Goal: Find specific page/section: Find specific page/section

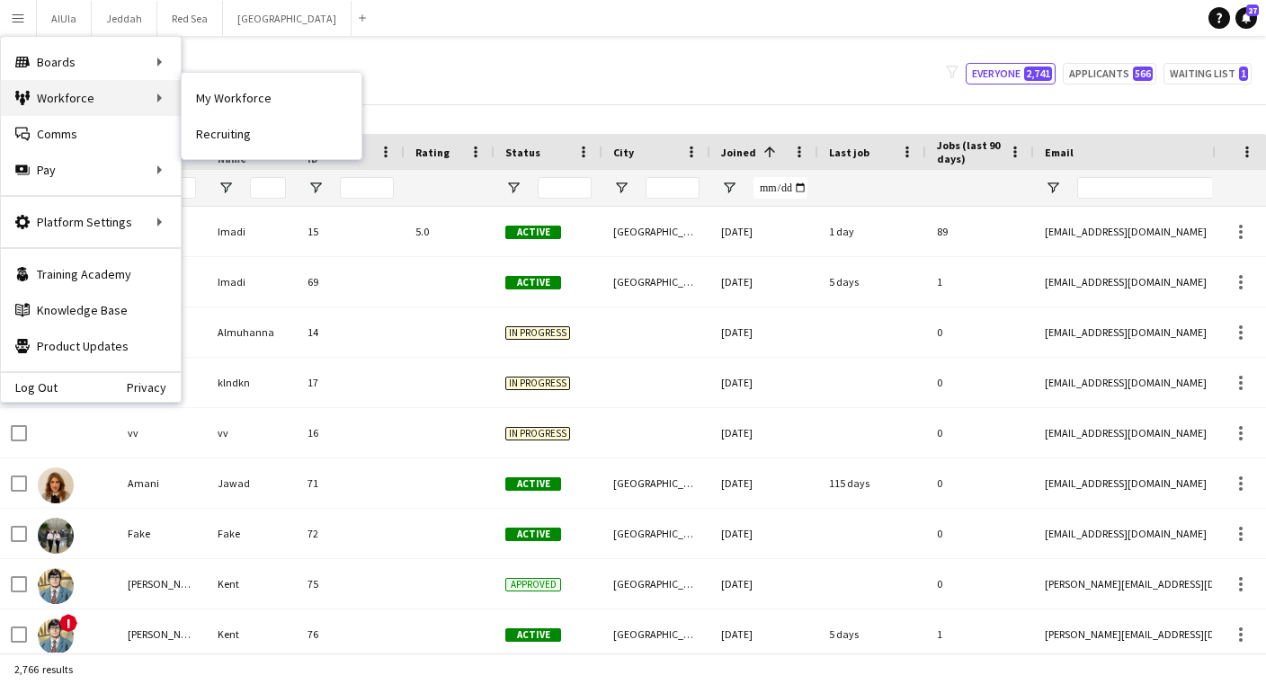
click at [89, 103] on div "Workforce Workforce" at bounding box center [91, 98] width 180 height 36
click at [237, 101] on link "My Workforce" at bounding box center [272, 98] width 180 height 36
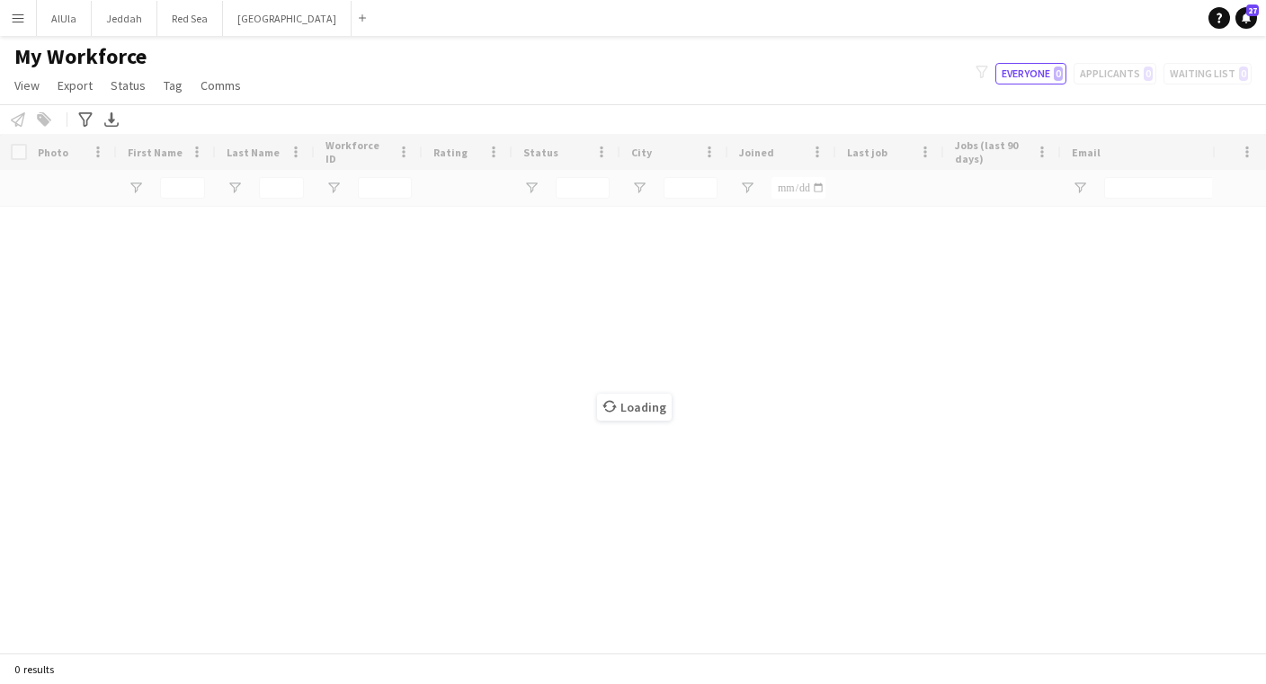
click at [536, 191] on div "Loading" at bounding box center [633, 393] width 1266 height 519
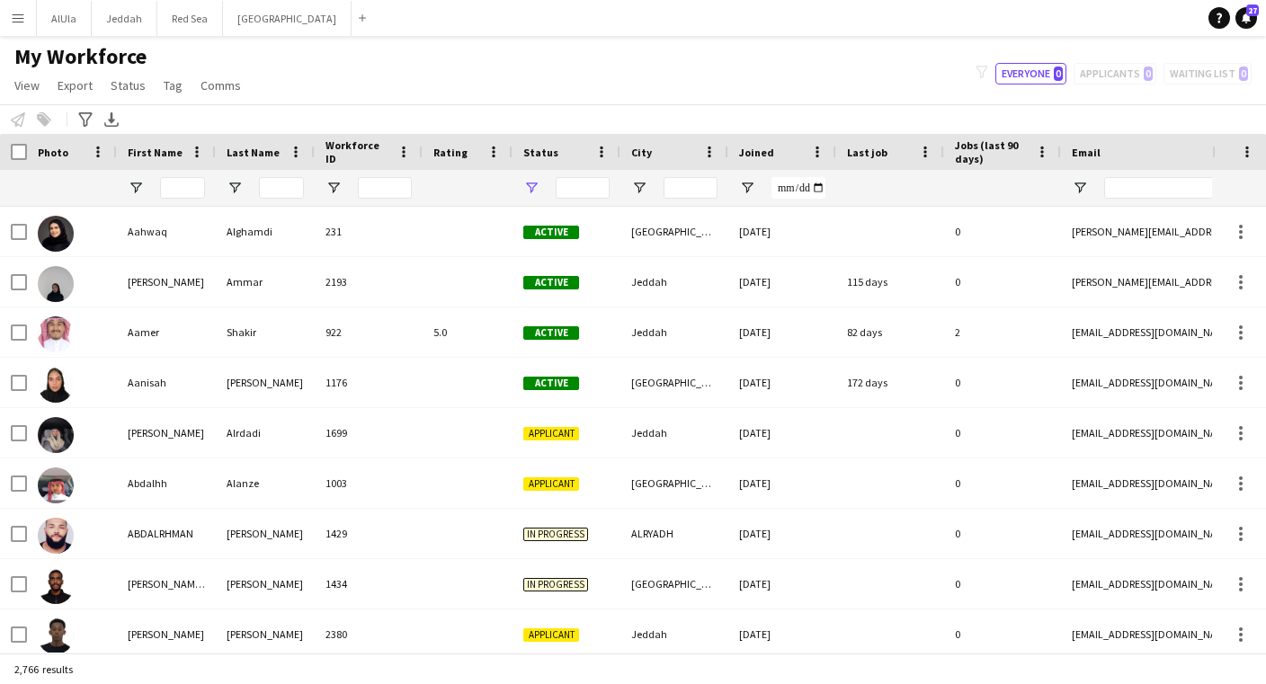
click at [534, 191] on span "Open Filter Menu" at bounding box center [531, 188] width 16 height 16
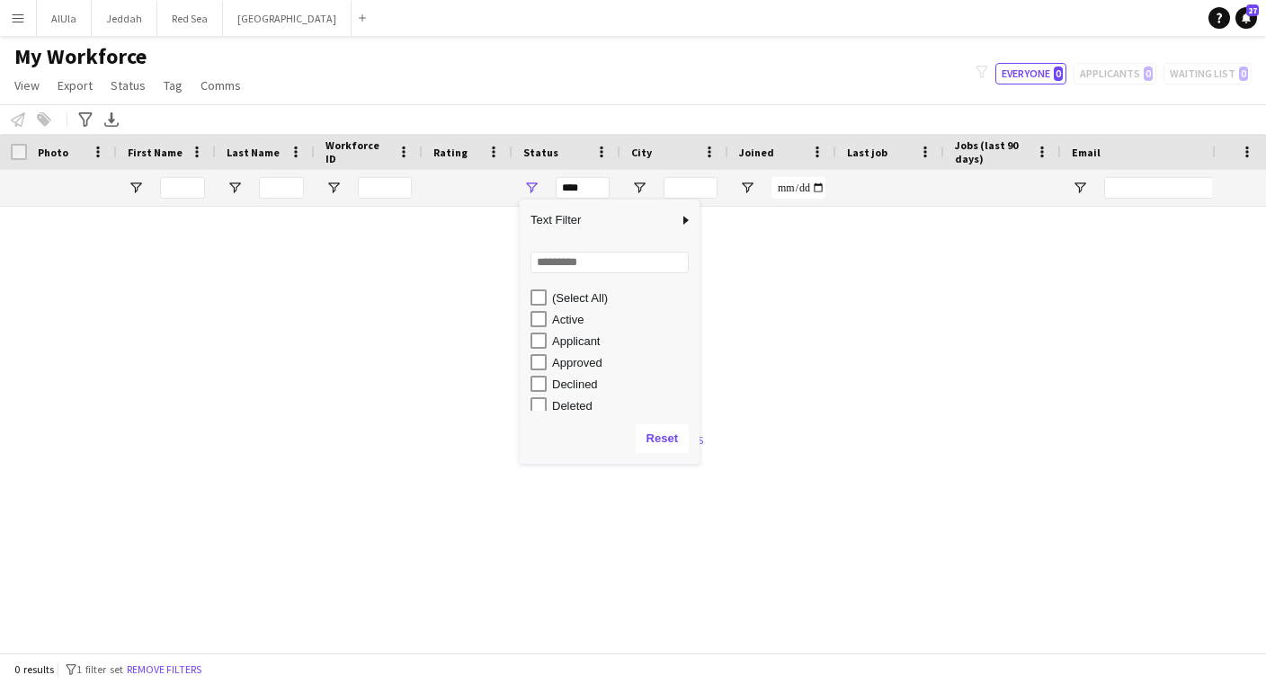
type input "**********"
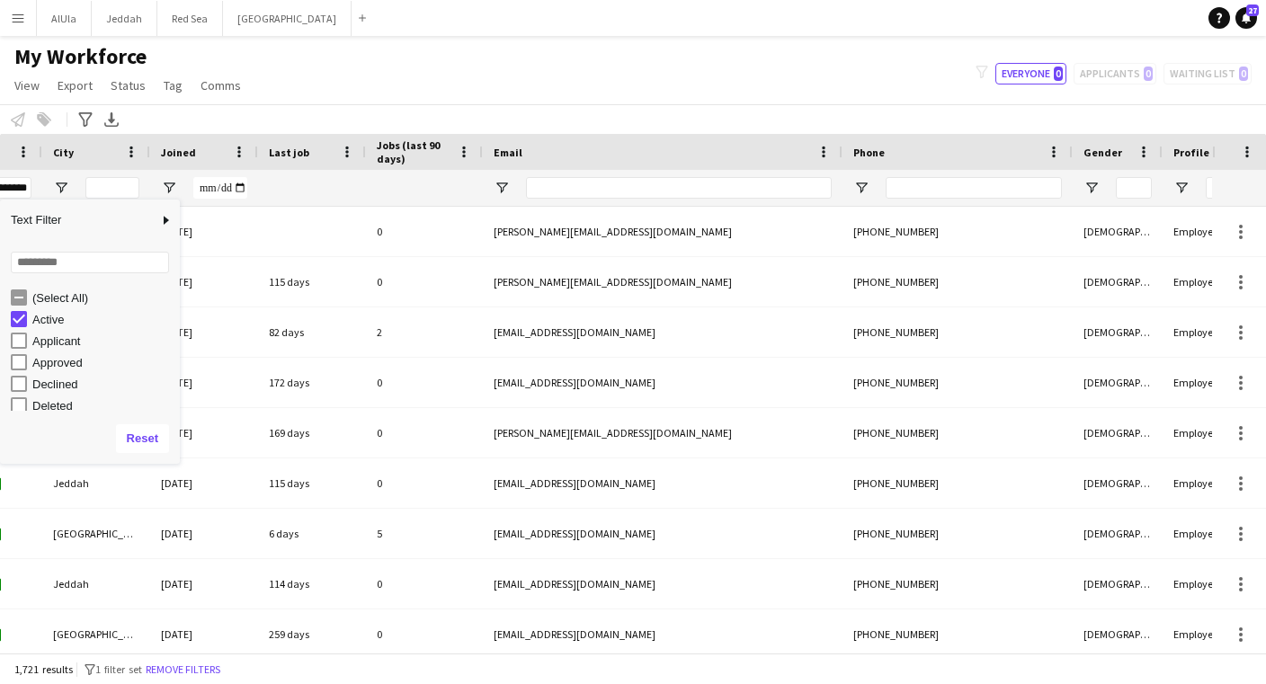
scroll to position [0, 695]
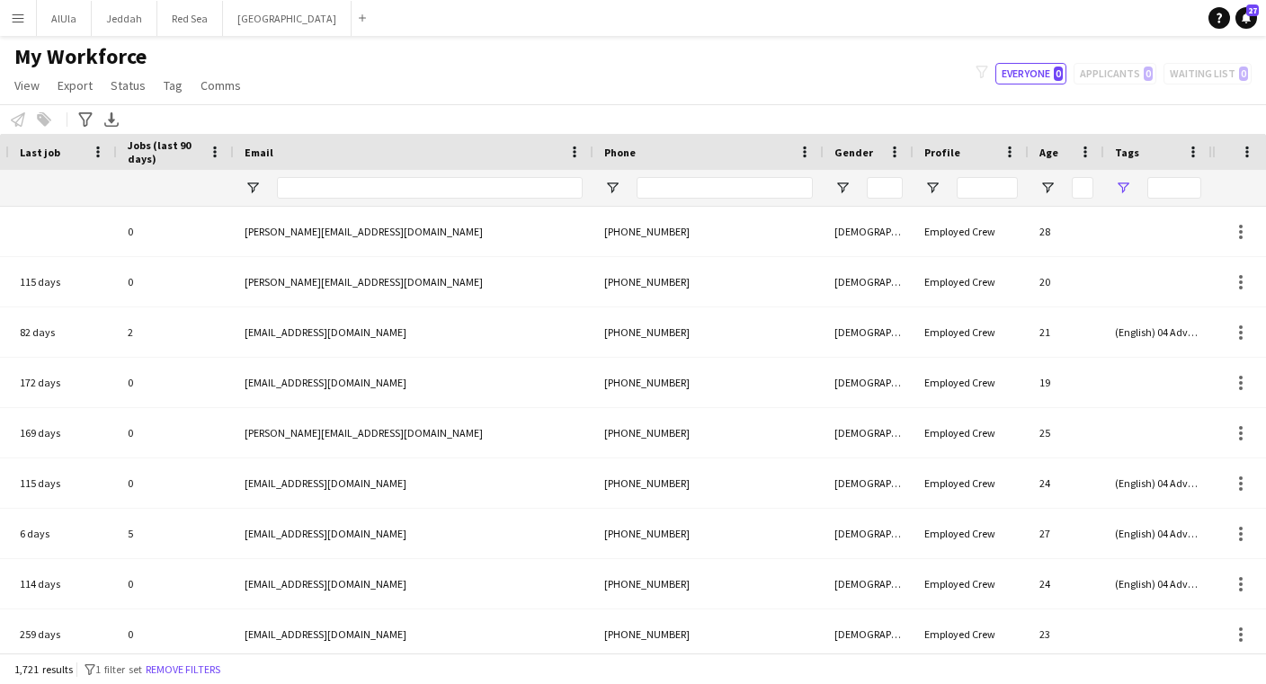
click at [1127, 188] on span "Open Filter Menu" at bounding box center [1123, 188] width 16 height 16
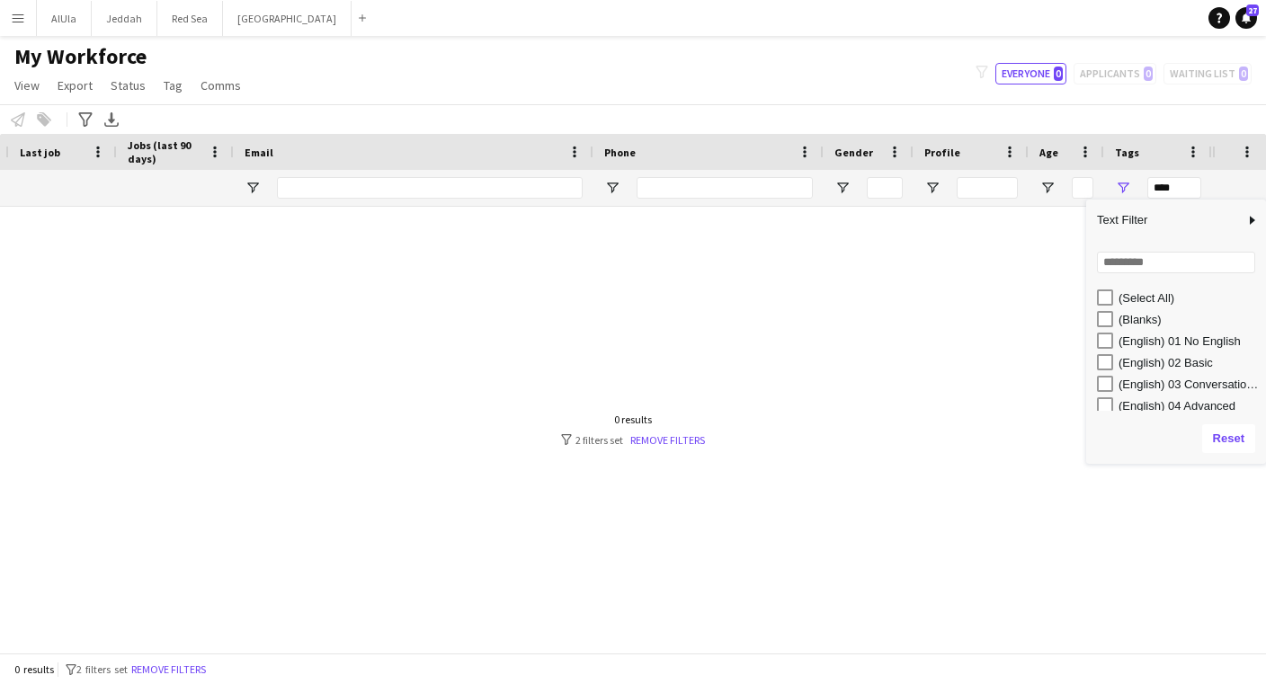
type input "**********"
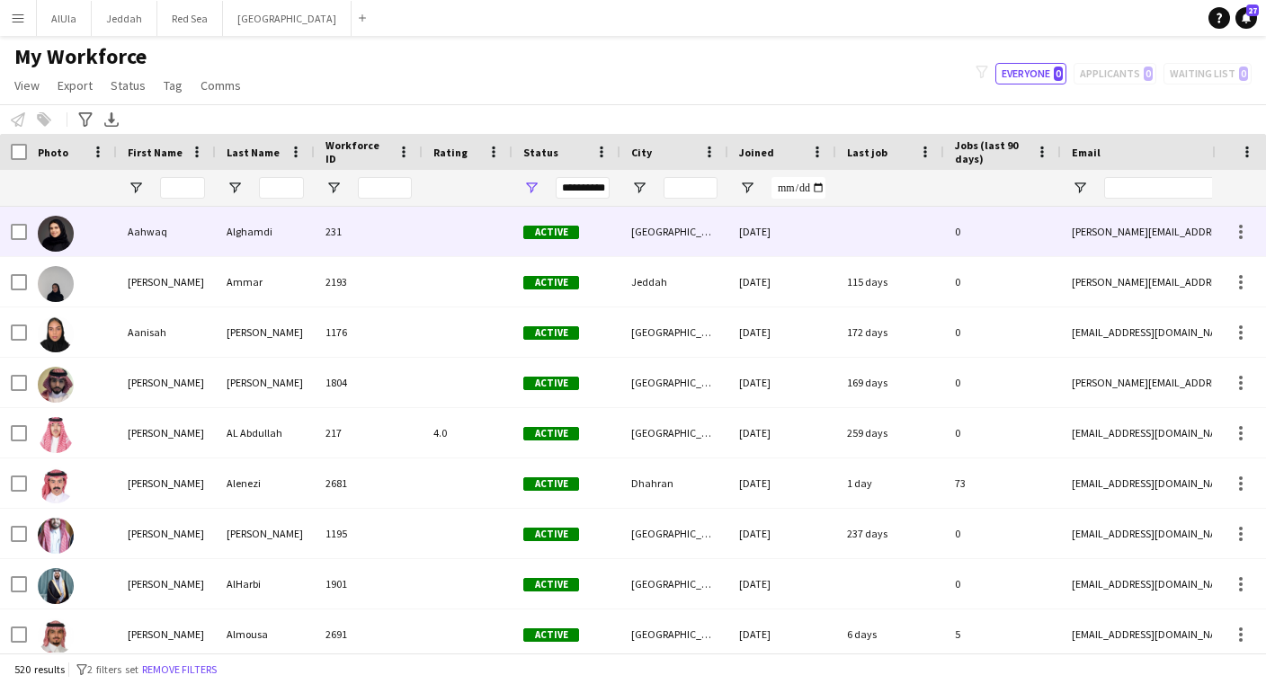
click at [161, 246] on div "Aahwaq" at bounding box center [166, 231] width 99 height 49
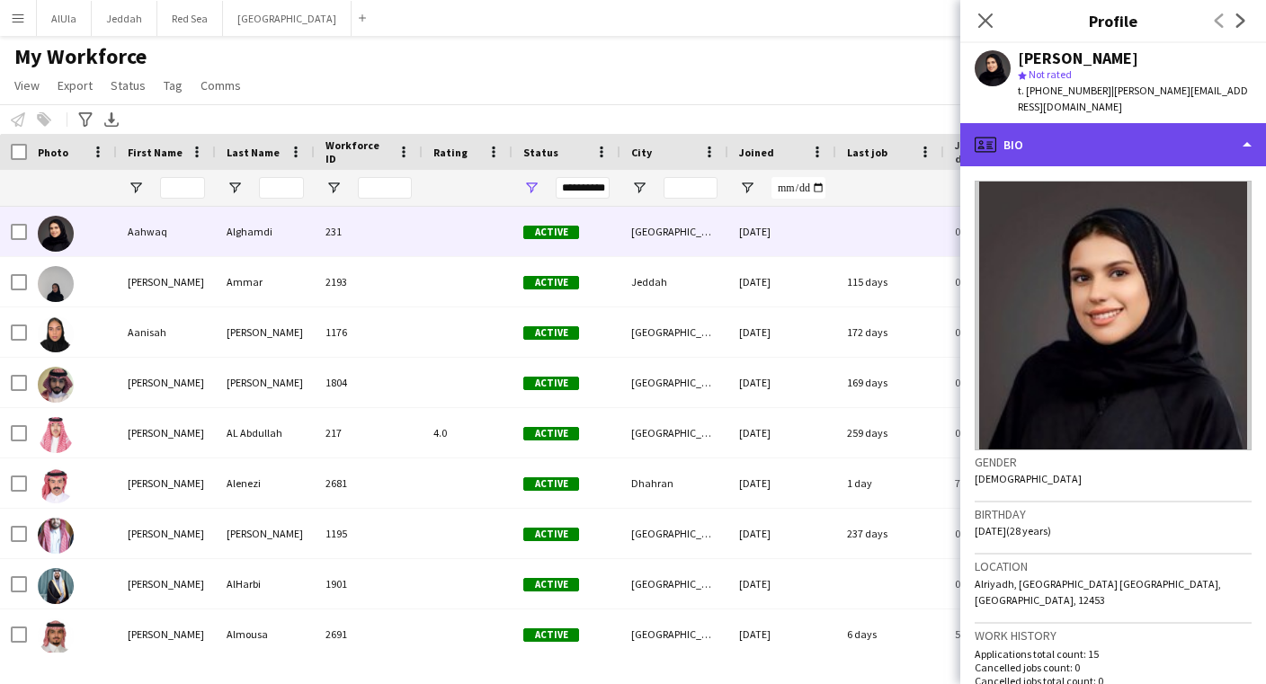
click at [1118, 125] on div "profile Bio" at bounding box center [1114, 144] width 306 height 43
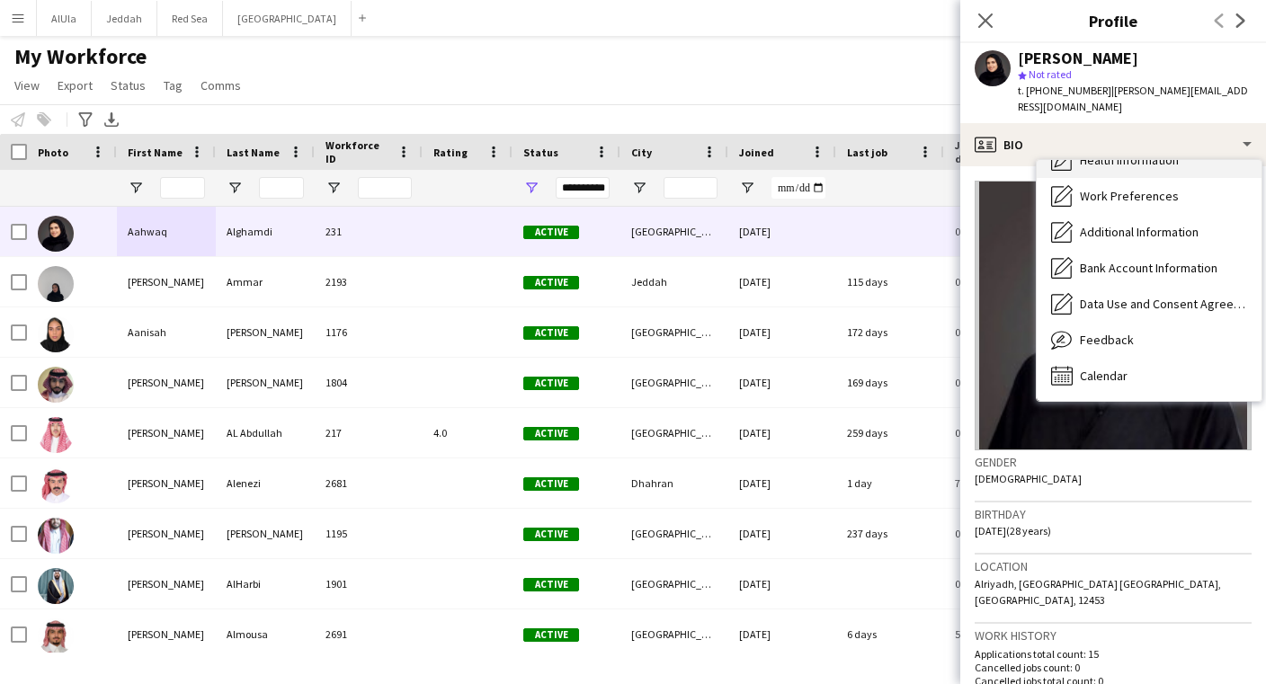
click at [1114, 368] on span "Calendar" at bounding box center [1104, 376] width 48 height 16
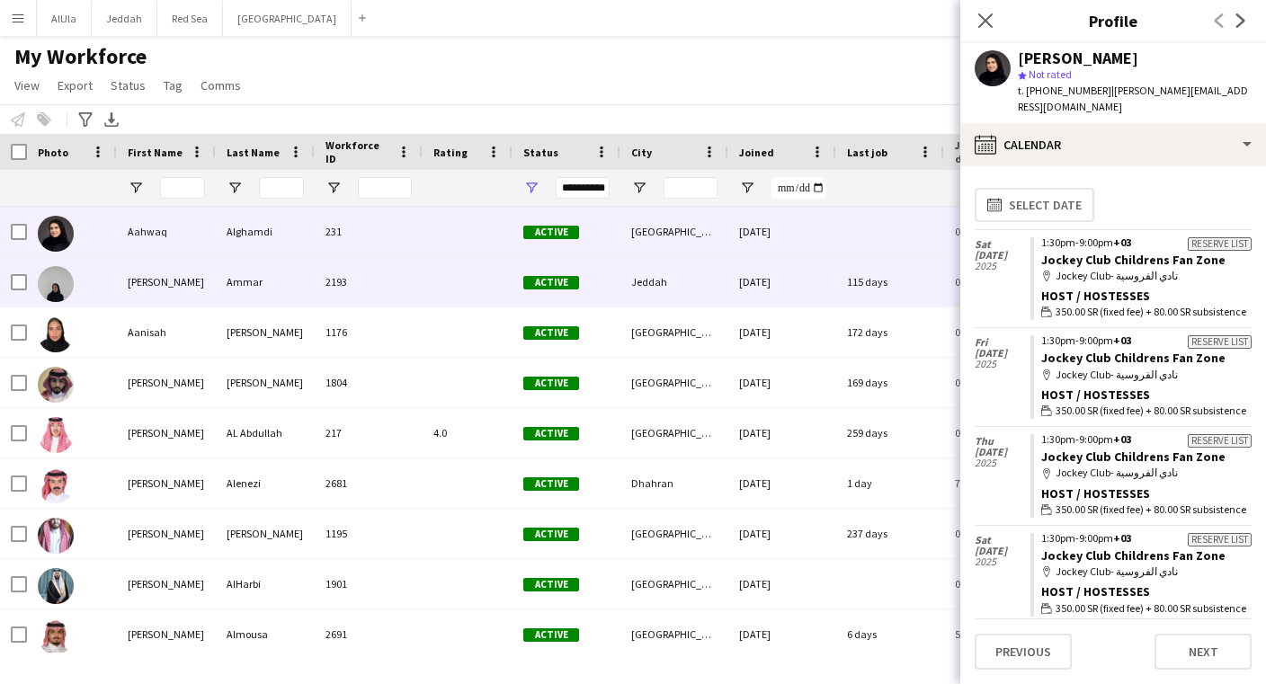
click at [112, 288] on div at bounding box center [72, 281] width 90 height 49
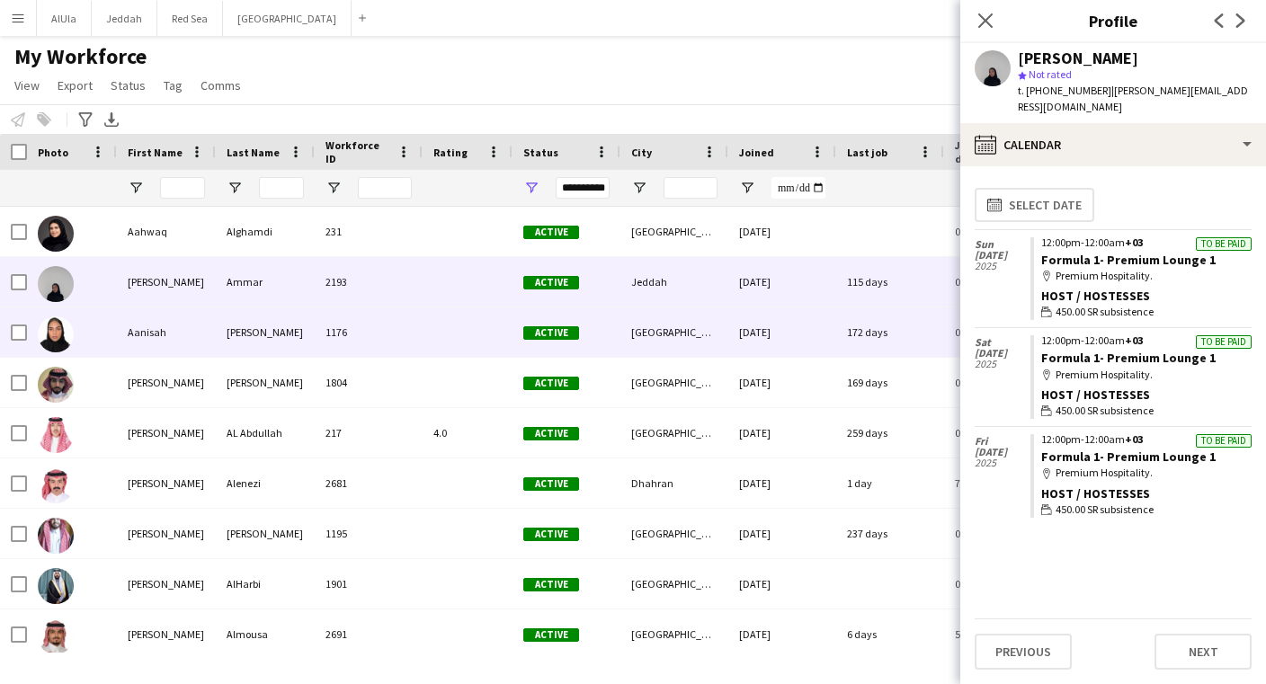
click at [130, 337] on div "Aanisah" at bounding box center [166, 332] width 99 height 49
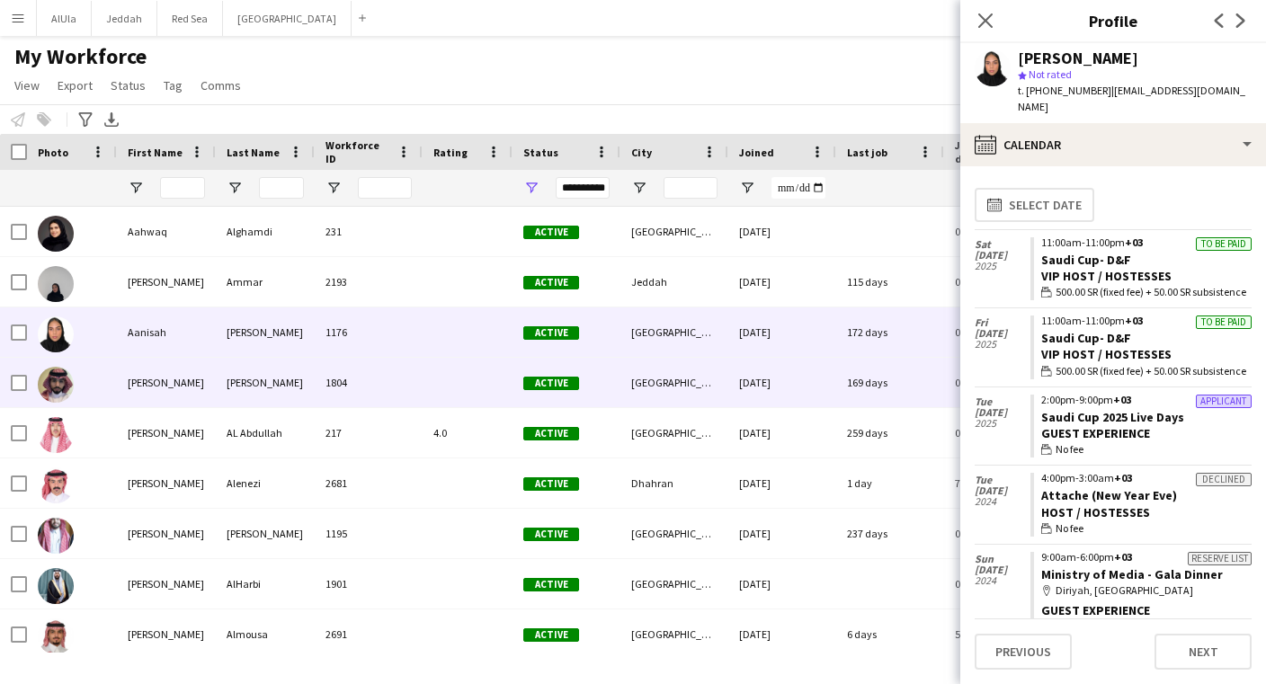
click at [141, 388] on div "[PERSON_NAME]" at bounding box center [166, 382] width 99 height 49
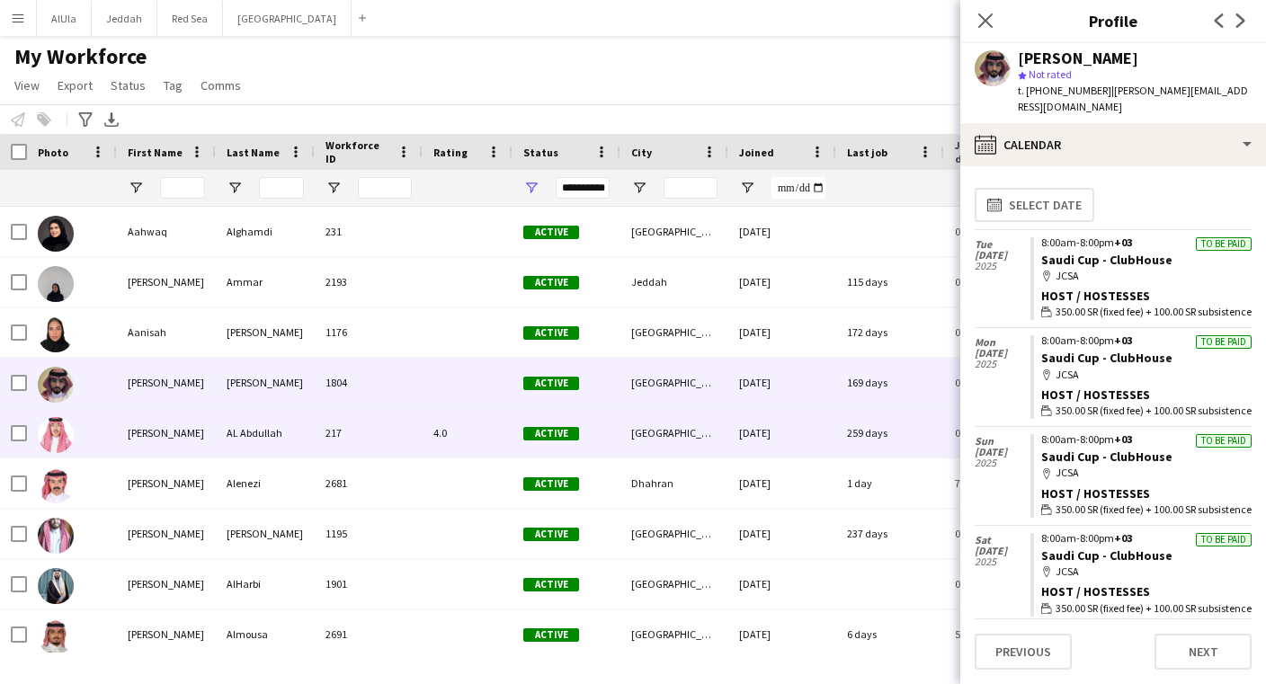
click at [156, 437] on div "[PERSON_NAME]" at bounding box center [166, 432] width 99 height 49
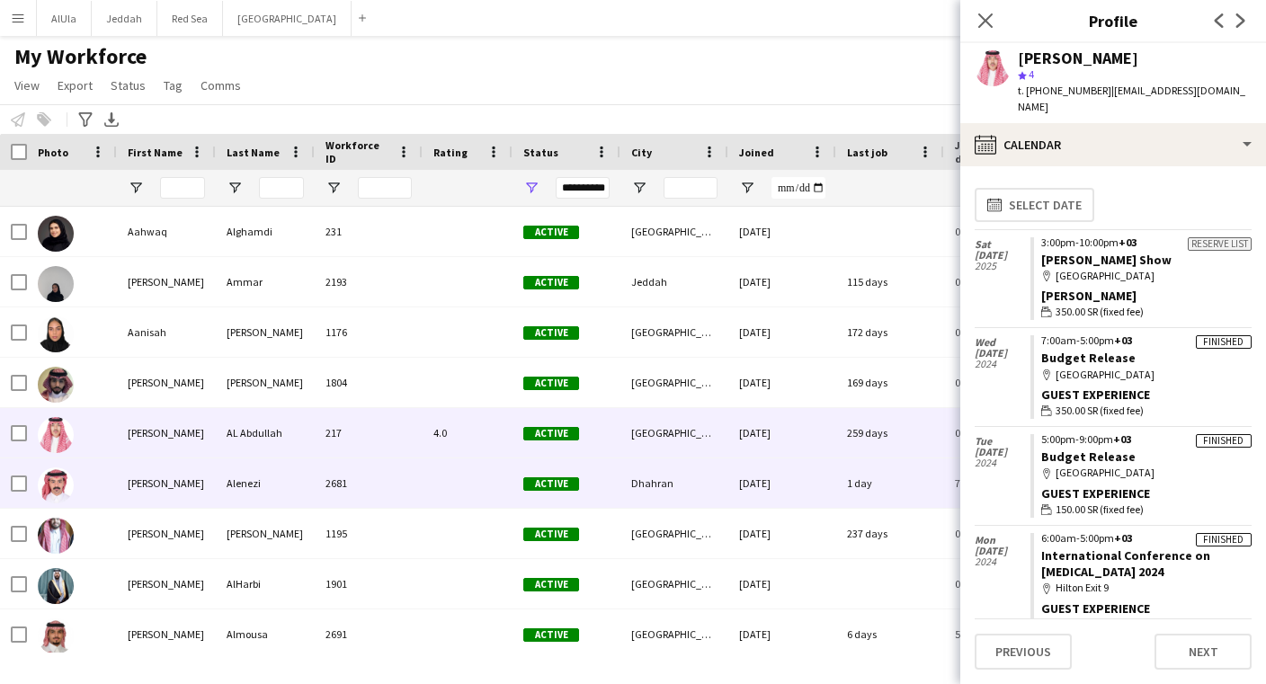
click at [157, 484] on div "[PERSON_NAME]" at bounding box center [166, 483] width 99 height 49
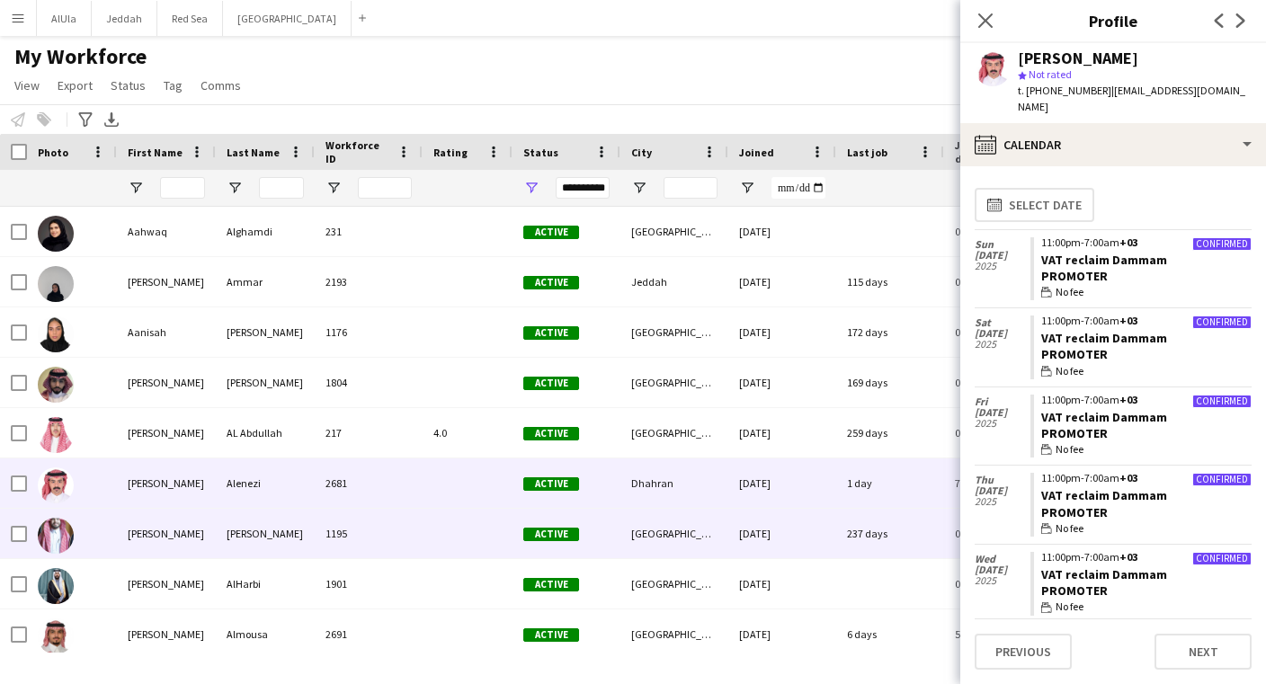
click at [156, 538] on div "[PERSON_NAME]" at bounding box center [166, 533] width 99 height 49
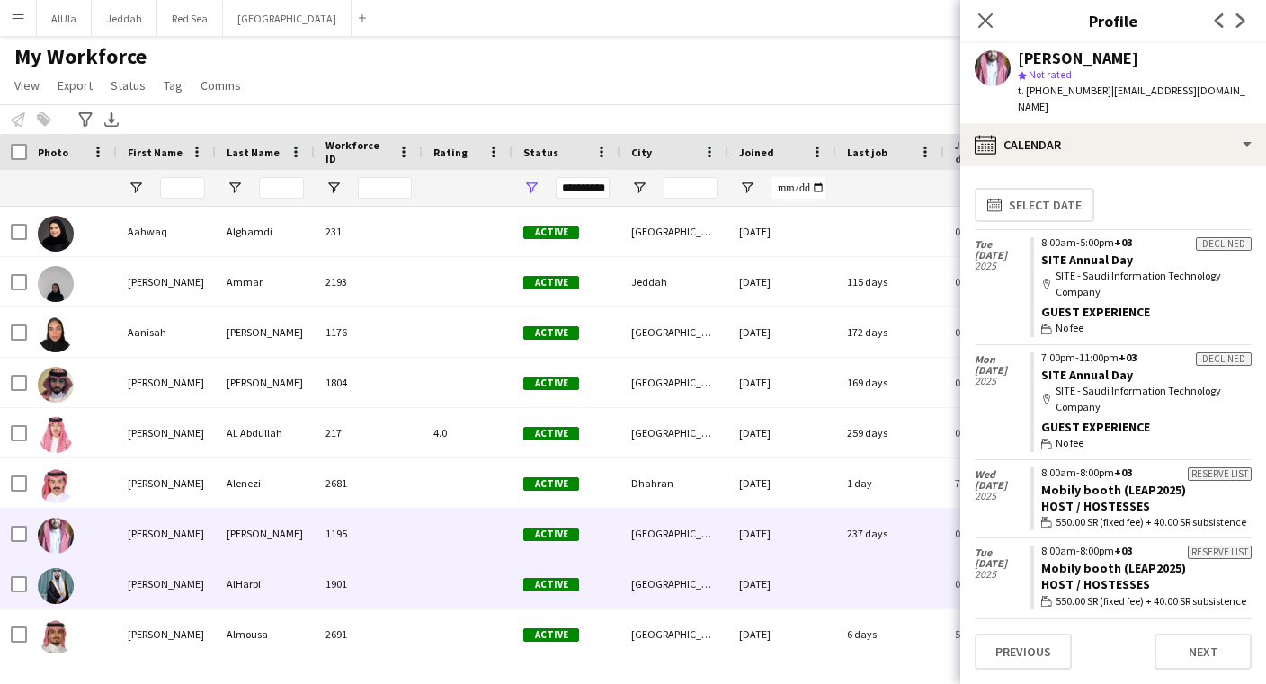
click at [155, 566] on div "[PERSON_NAME]" at bounding box center [166, 583] width 99 height 49
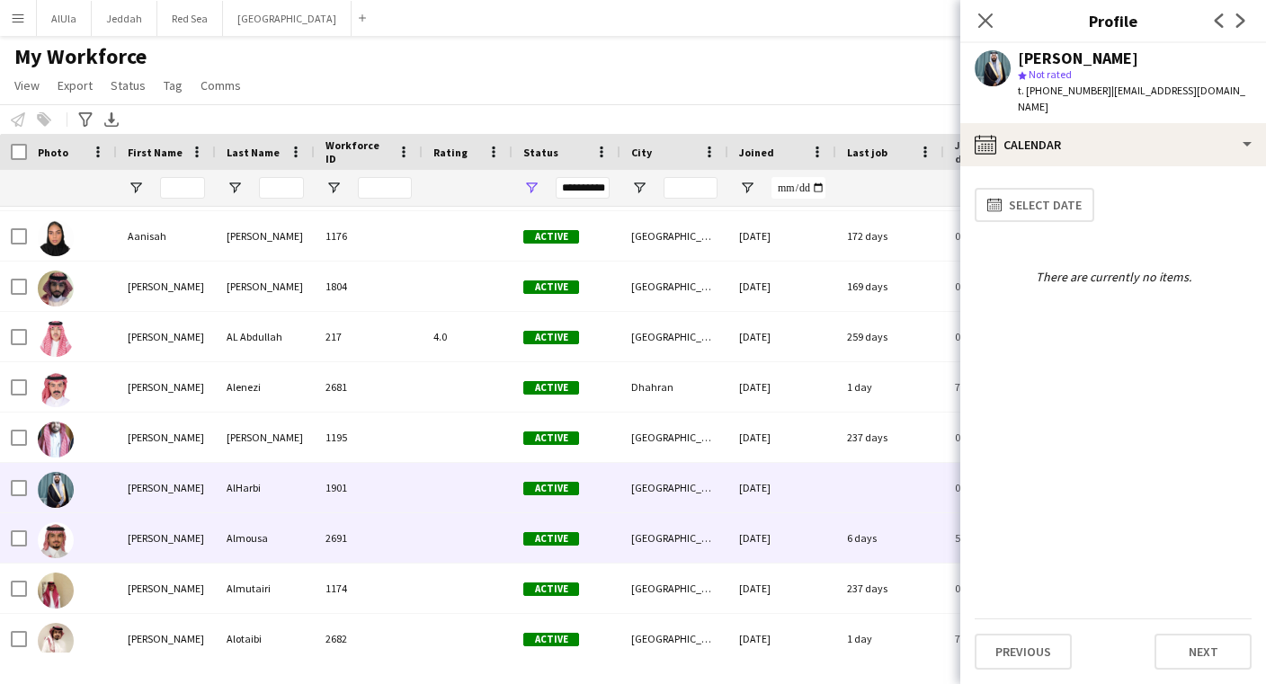
click at [148, 552] on div "[PERSON_NAME]" at bounding box center [166, 538] width 99 height 49
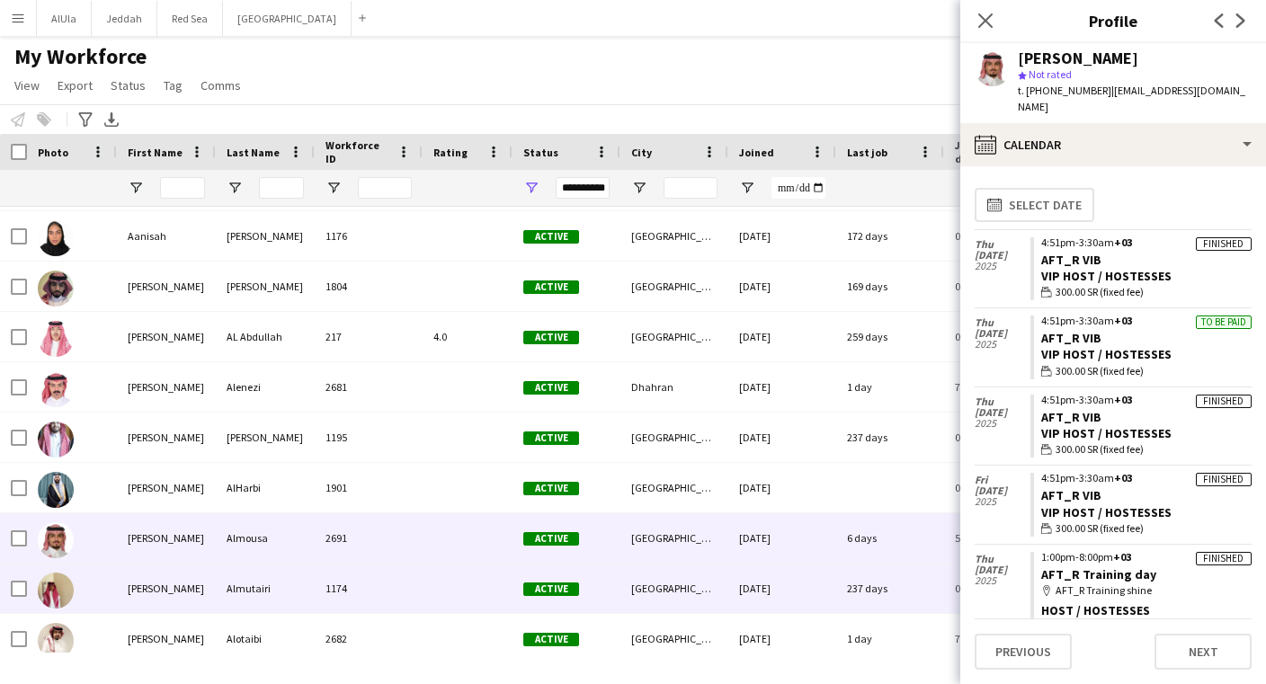
click at [150, 586] on div "[PERSON_NAME]" at bounding box center [166, 588] width 99 height 49
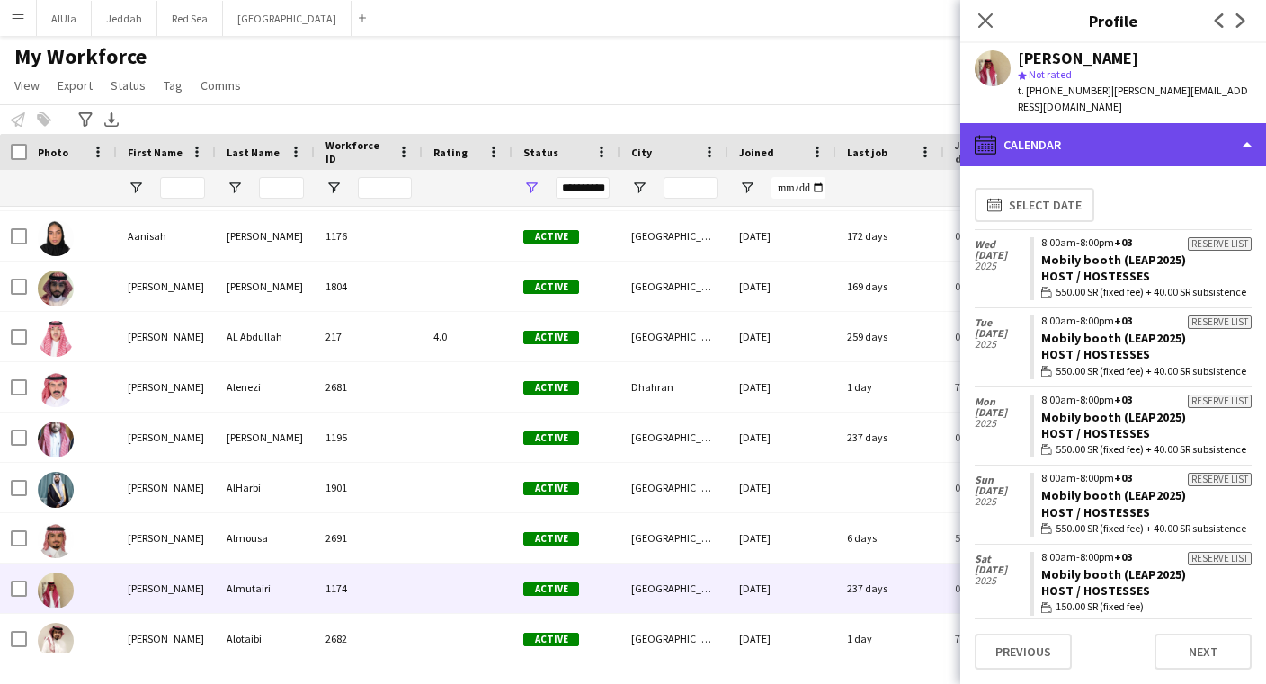
click at [1175, 123] on div "calendar-full Calendar" at bounding box center [1114, 144] width 306 height 43
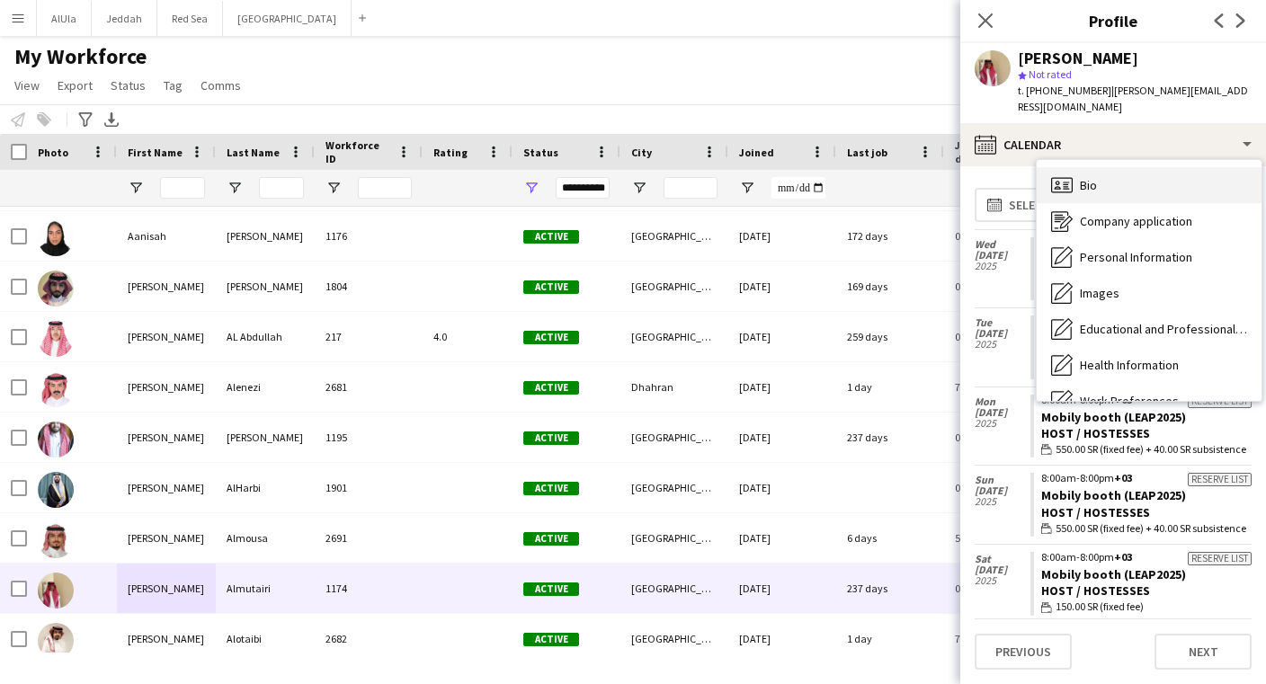
click at [1114, 167] on div "Bio Bio" at bounding box center [1149, 185] width 225 height 36
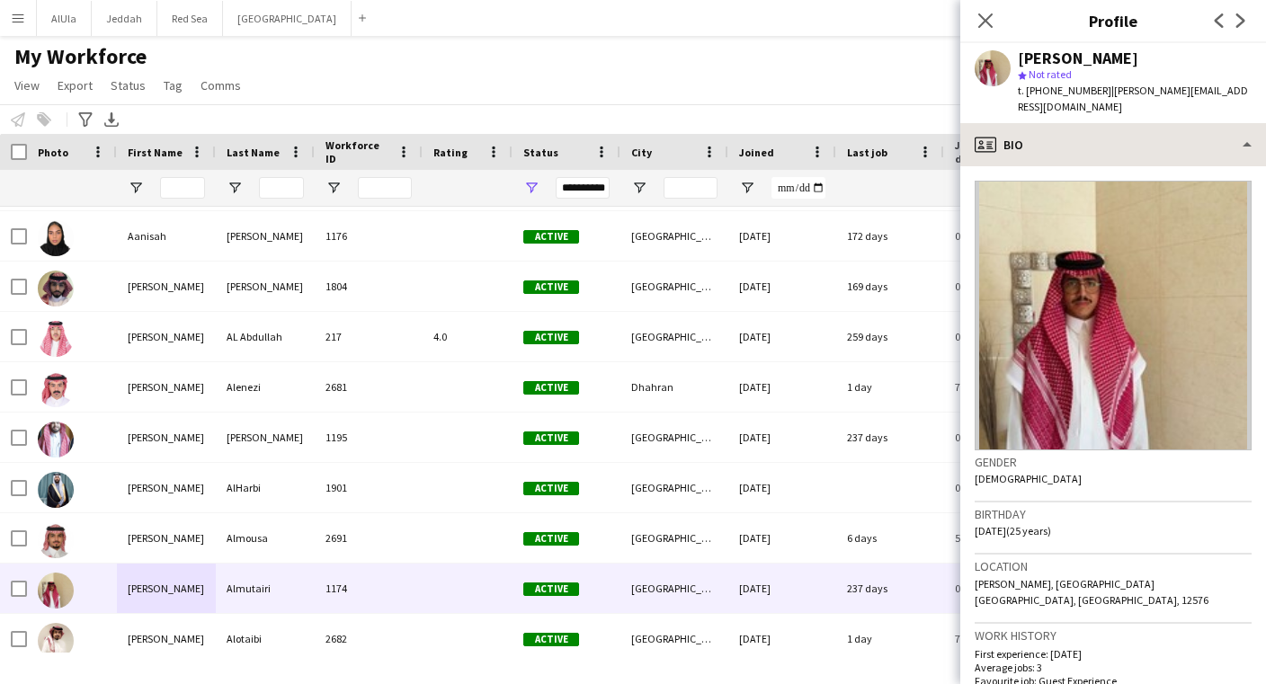
scroll to position [0, 0]
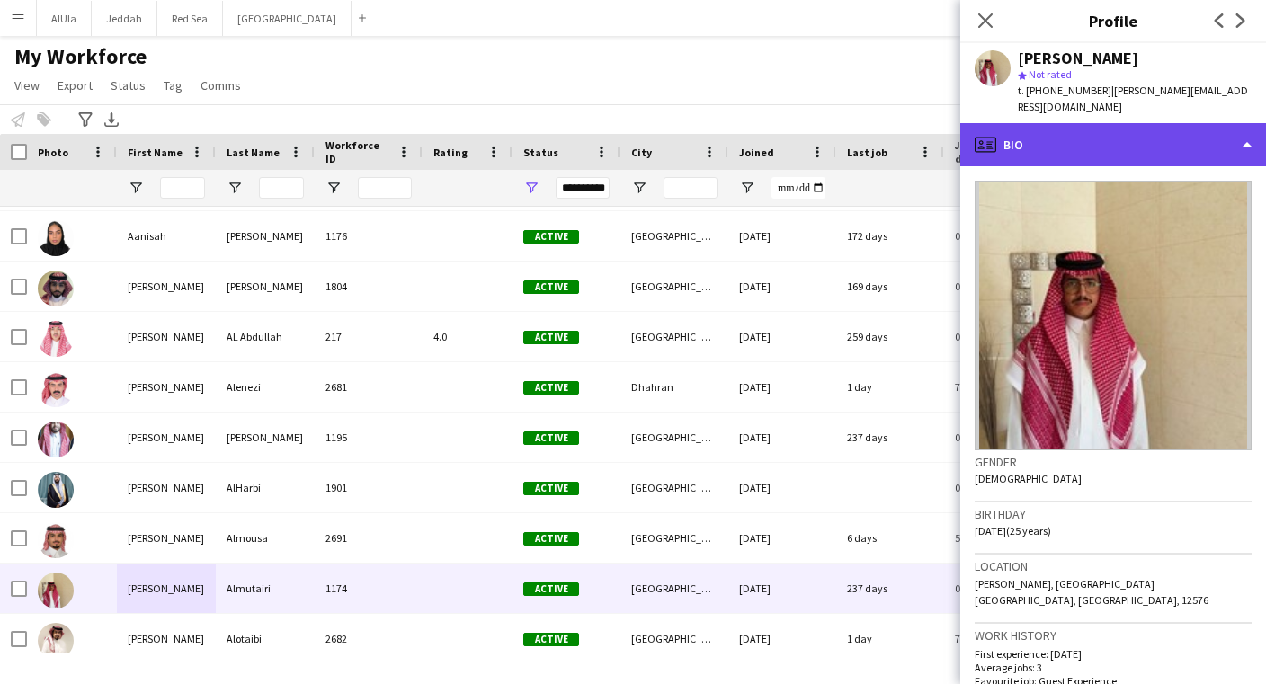
click at [1165, 123] on div "profile Bio" at bounding box center [1114, 144] width 306 height 43
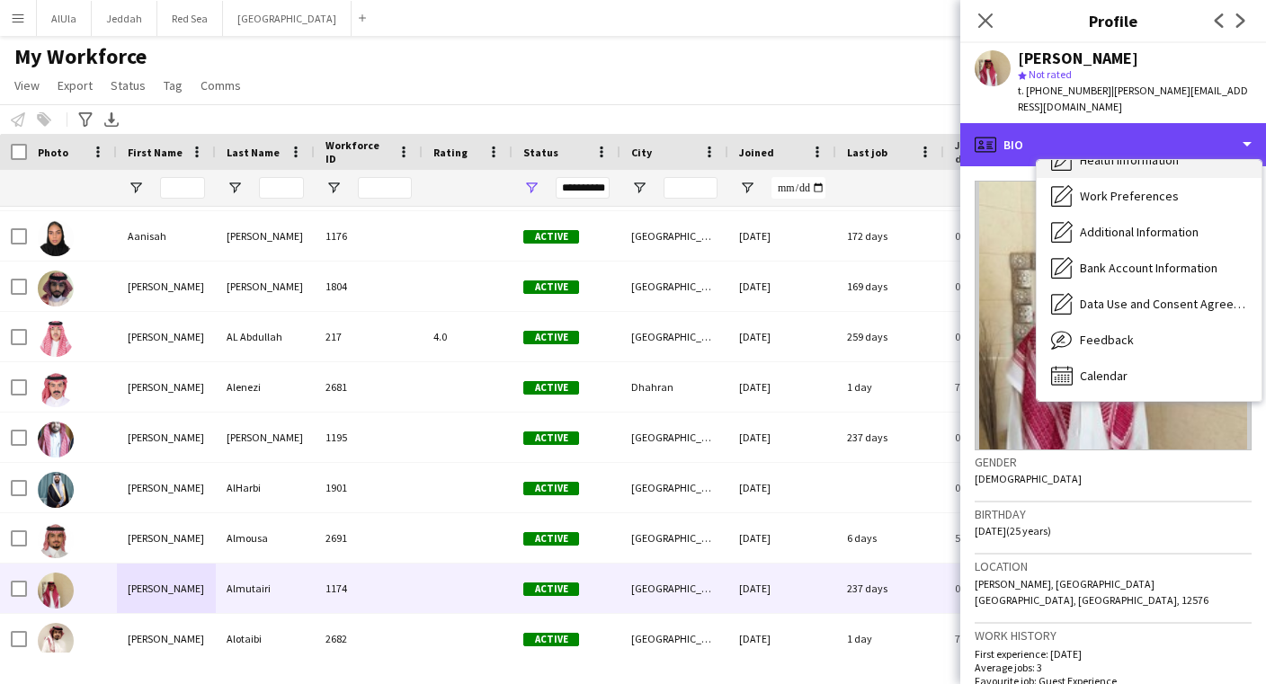
scroll to position [205, 0]
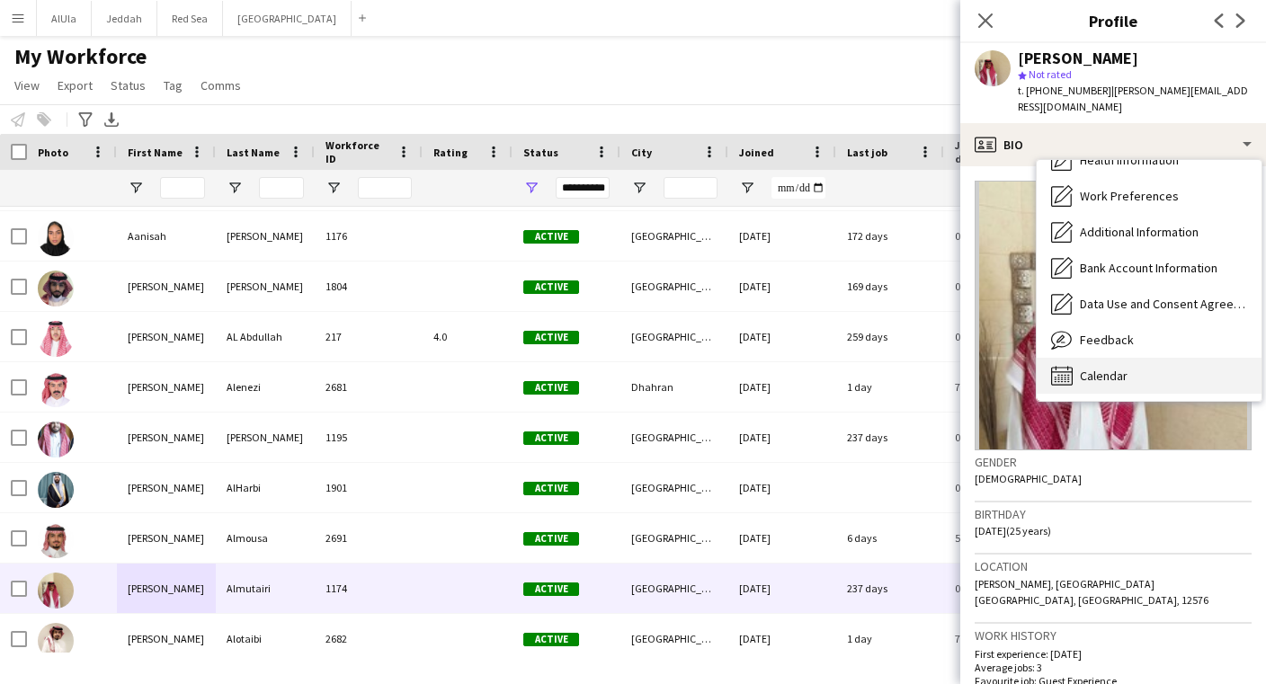
click at [1172, 361] on div "Calendar Calendar" at bounding box center [1149, 376] width 225 height 36
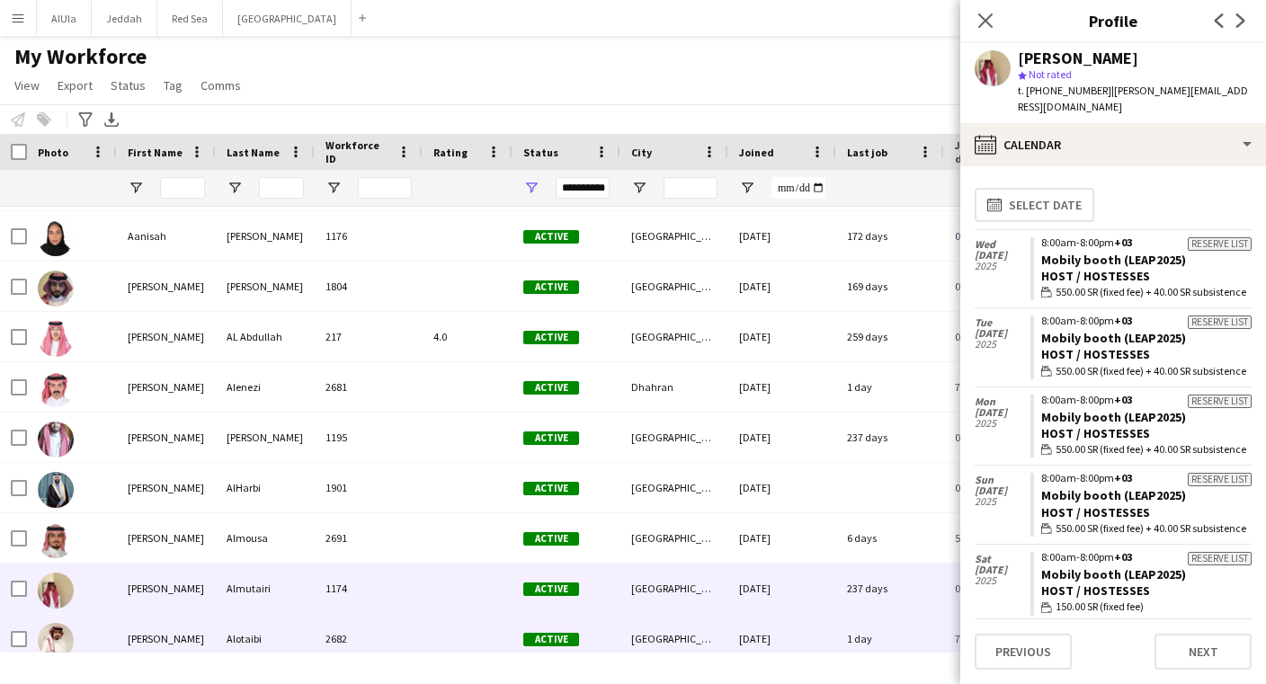
click at [152, 648] on div "[PERSON_NAME]" at bounding box center [166, 638] width 99 height 49
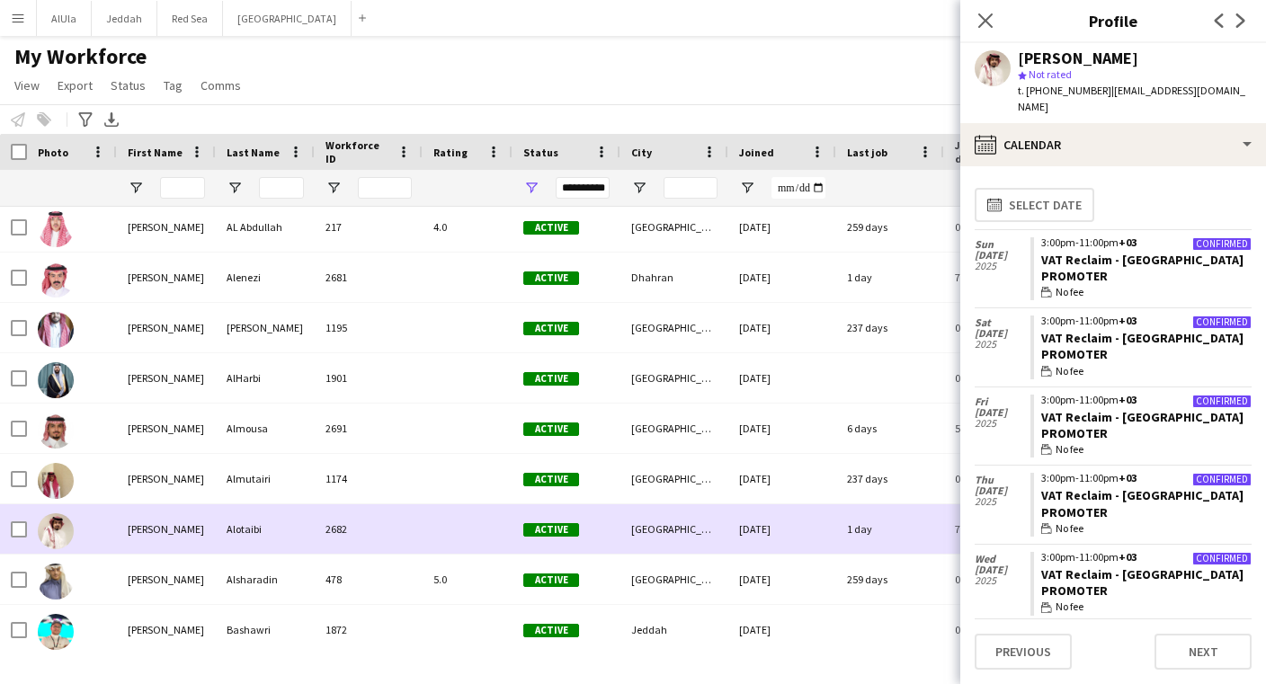
scroll to position [214, 0]
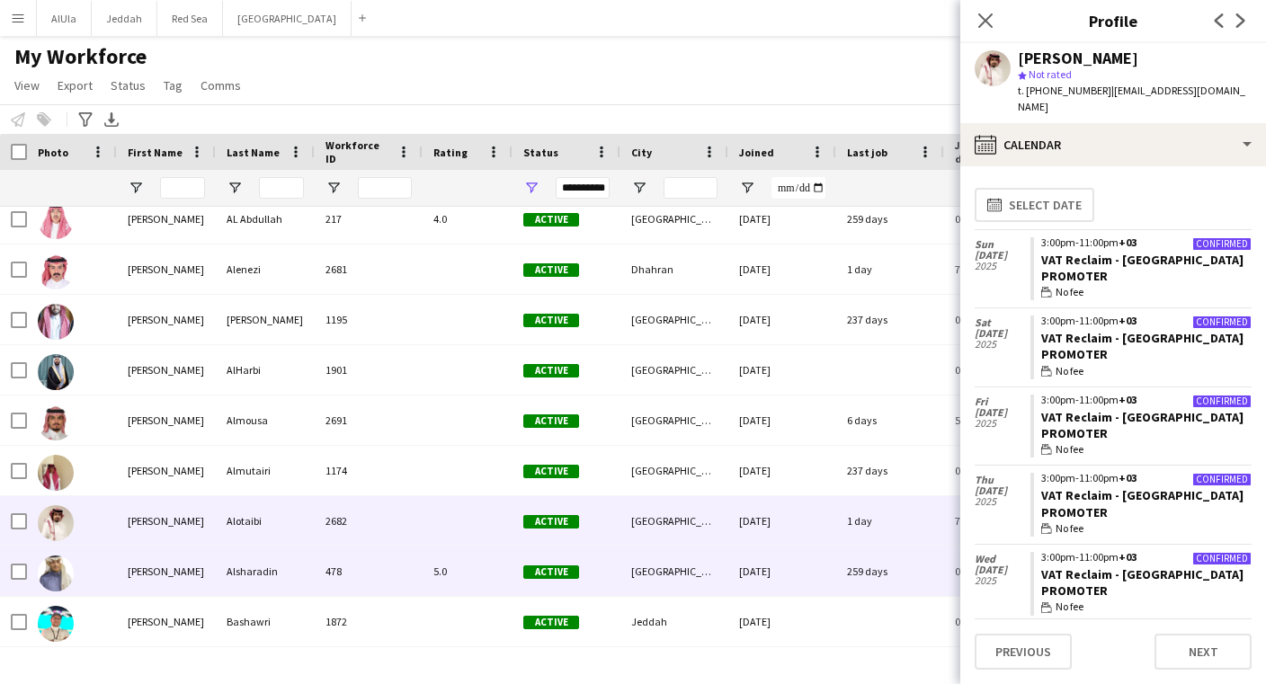
click at [151, 568] on div "[PERSON_NAME]" at bounding box center [166, 571] width 99 height 49
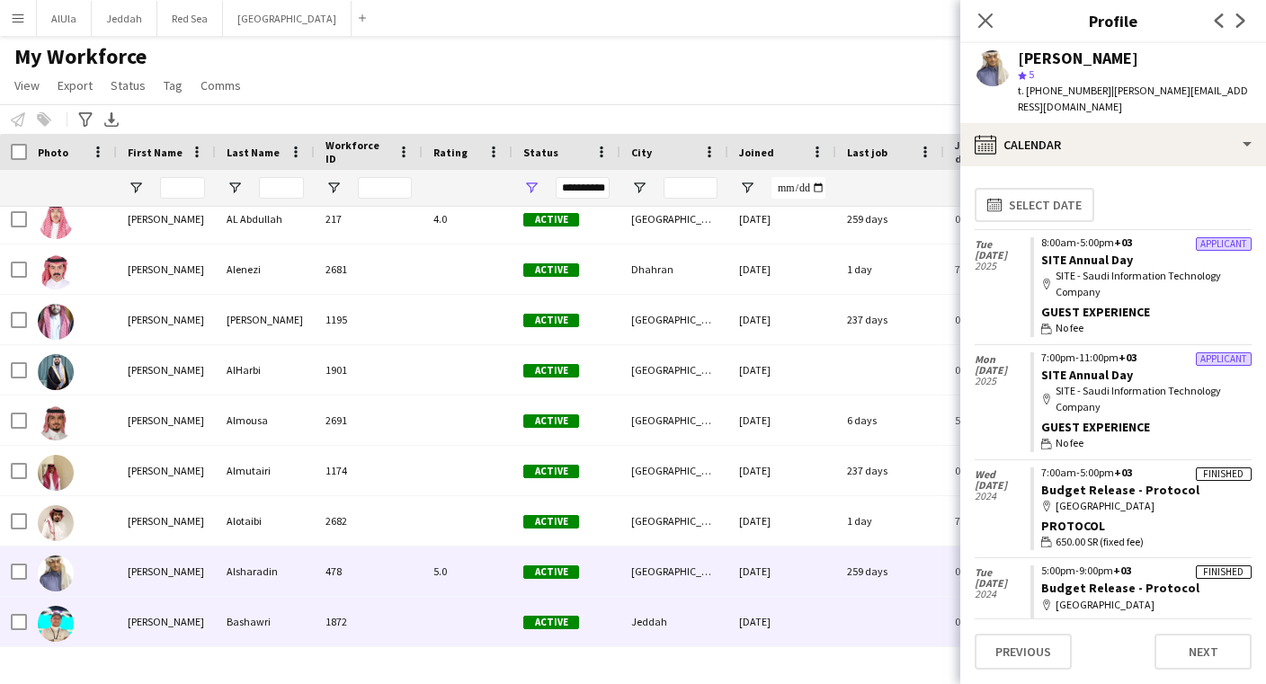
click at [349, 618] on div "1872" at bounding box center [369, 621] width 108 height 49
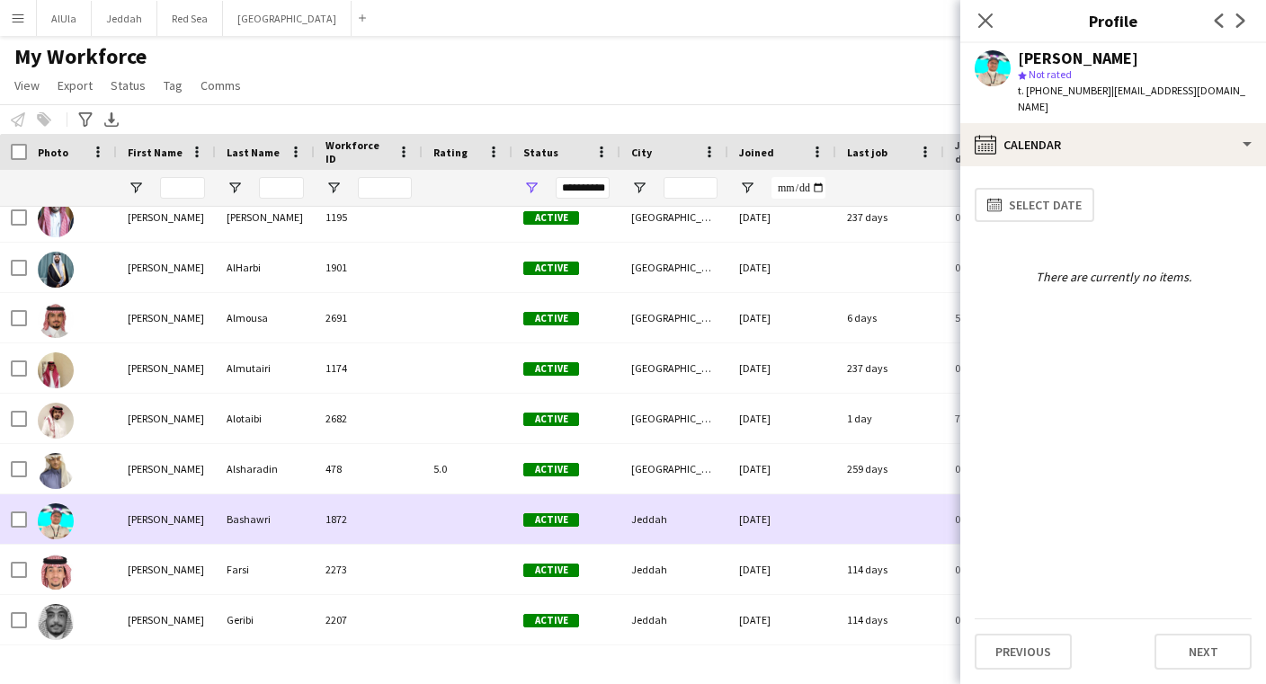
scroll to position [327, 0]
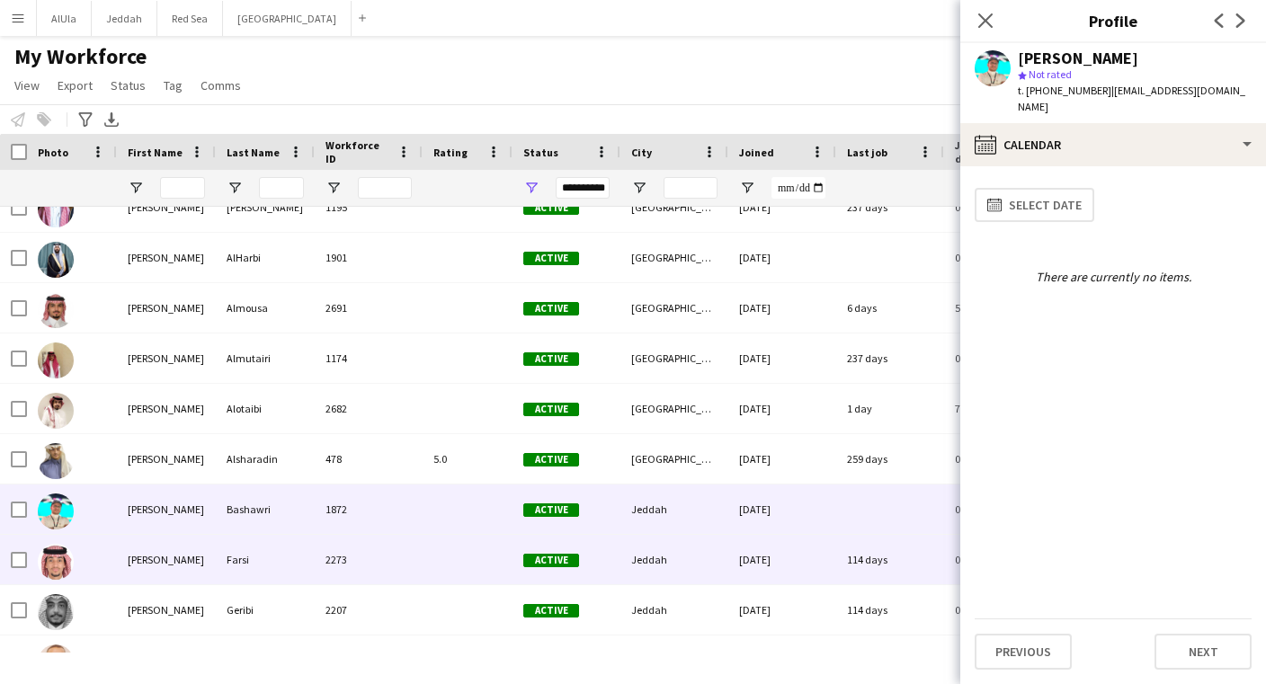
click at [330, 565] on div "2273" at bounding box center [369, 559] width 108 height 49
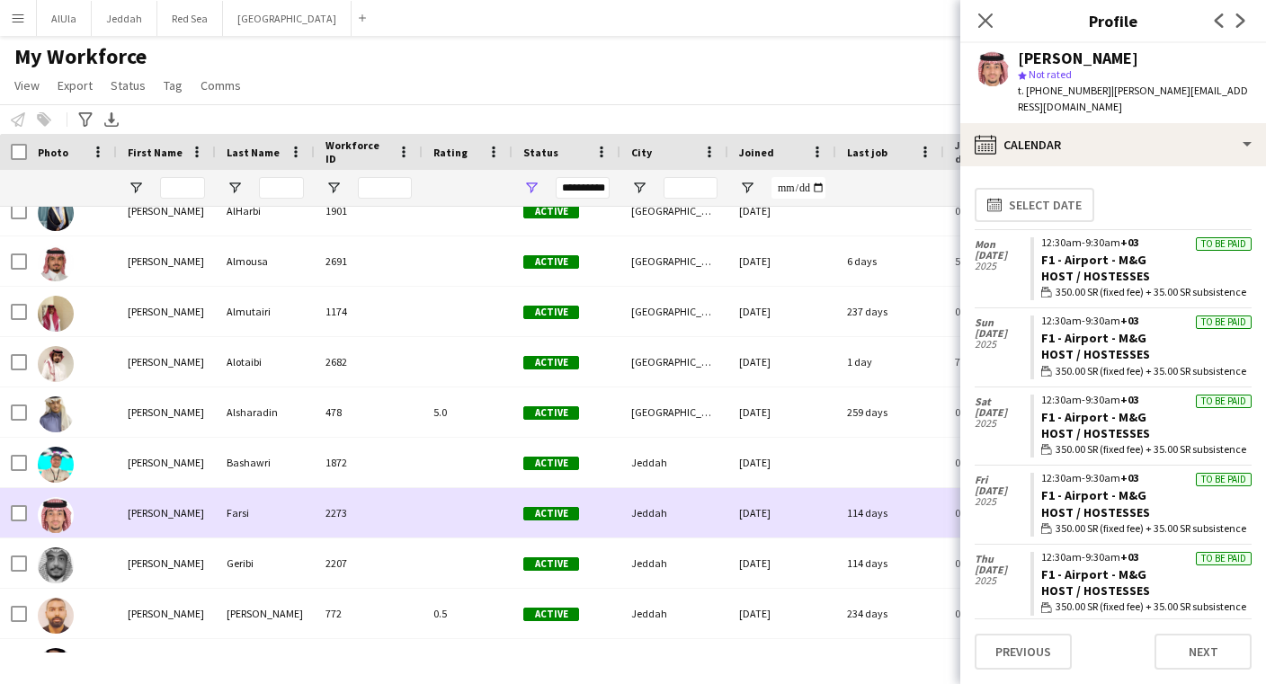
scroll to position [380, 0]
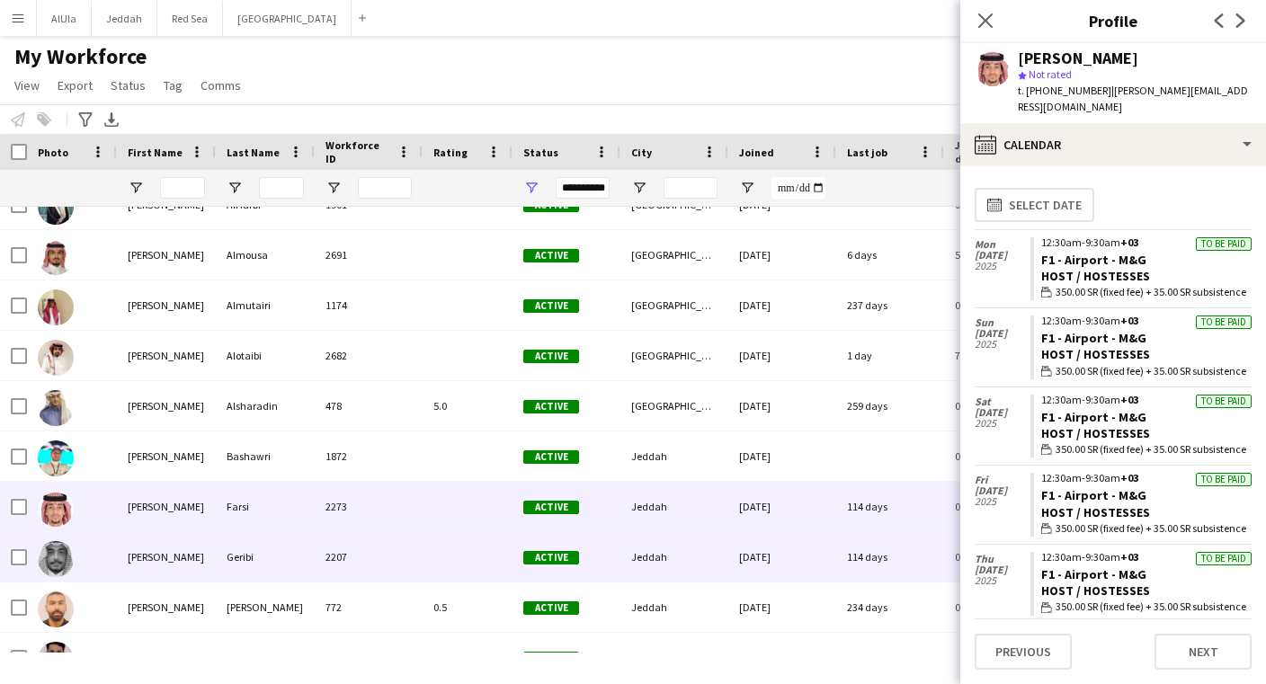
click at [328, 565] on div "2207" at bounding box center [369, 556] width 108 height 49
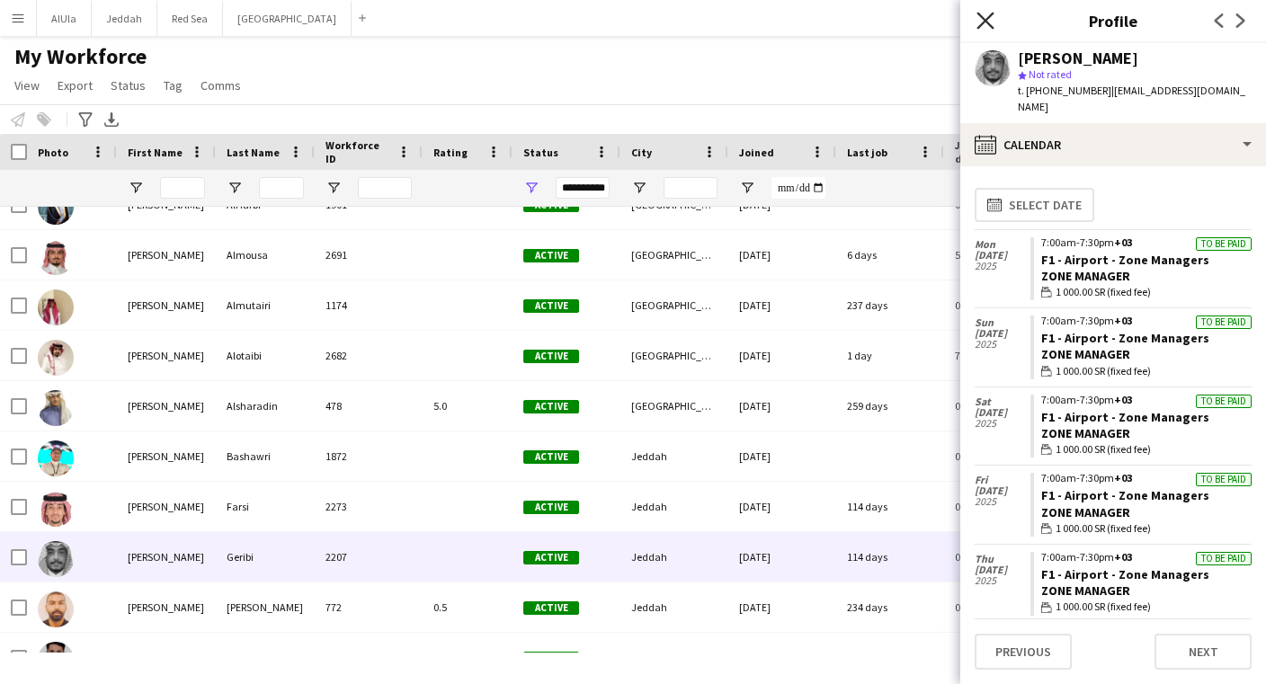
click at [993, 23] on icon "Close pop-in" at bounding box center [985, 20] width 17 height 17
